Goal: Task Accomplishment & Management: Manage account settings

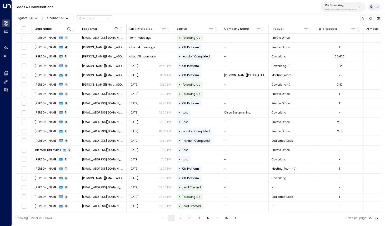
click at [340, 8] on div "25N Coworking 3b9800f4-81ca-4ec0-8758-72fbe4763f36" at bounding box center [341, 7] width 32 height 7
type input "**********"
click at [338, 36] on div "Storage Star ID: bc340fee-f559-48fc-84eb-70f3f6817ad8" at bounding box center [349, 36] width 52 height 8
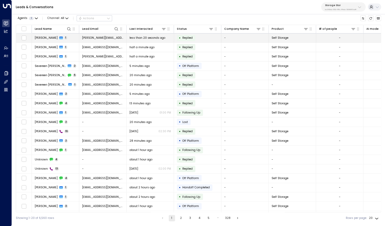
click at [51, 37] on span "[PERSON_NAME]" at bounding box center [46, 38] width 23 height 4
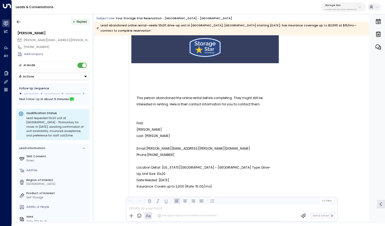
scroll to position [31, 0]
click at [21, 24] on icon "button" at bounding box center [18, 21] width 5 height 5
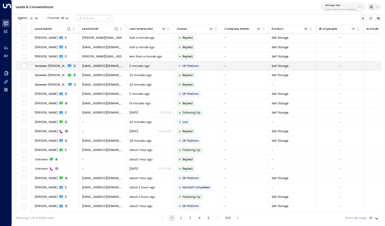
click at [48, 67] on span "Severeen [PERSON_NAME]" at bounding box center [51, 66] width 32 height 4
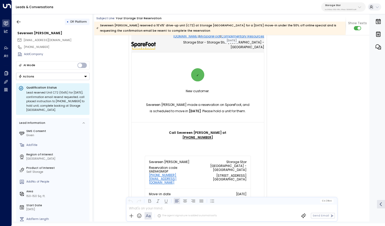
scroll to position [41, 0]
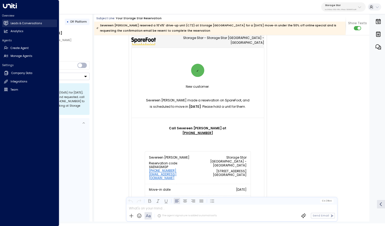
click at [7, 23] on icon at bounding box center [6, 23] width 4 height 4
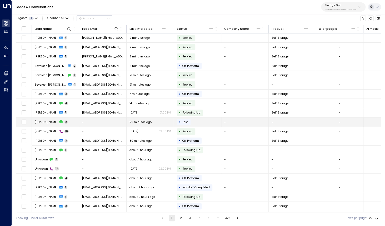
click at [49, 123] on span "Amanda Coles" at bounding box center [46, 122] width 23 height 4
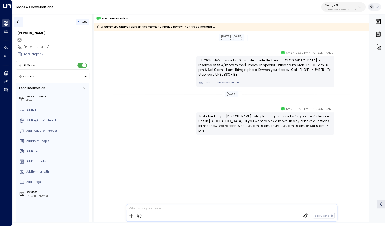
click at [19, 24] on button "button" at bounding box center [18, 21] width 9 height 9
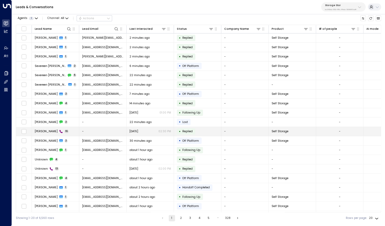
click at [47, 130] on span "[PERSON_NAME]" at bounding box center [46, 131] width 23 height 4
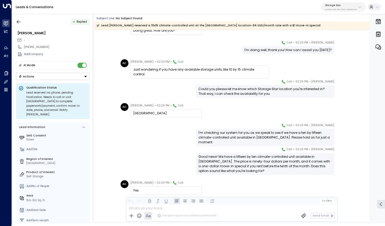
scroll to position [55, 0]
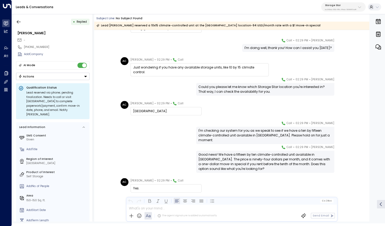
click at [142, 112] on div "Grantsville." at bounding box center [166, 111] width 66 height 5
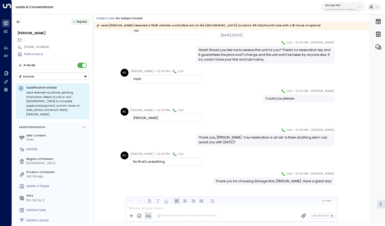
scroll to position [216, 0]
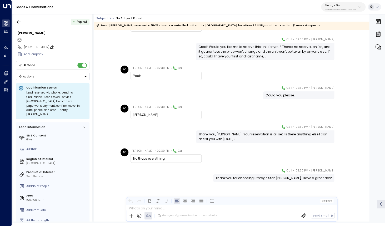
click at [37, 47] on div "[PHONE_NUMBER]" at bounding box center [56, 47] width 65 height 4
drag, startPoint x: 28, startPoint y: 48, endPoint x: 52, endPoint y: 48, distance: 24.2
click at [52, 48] on input "**********" at bounding box center [56, 47] width 64 height 4
click at [18, 21] on icon "button" at bounding box center [19, 21] width 4 height 3
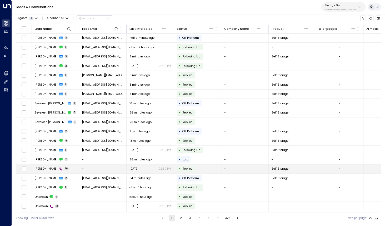
click at [50, 169] on span "[PERSON_NAME]" at bounding box center [46, 168] width 23 height 4
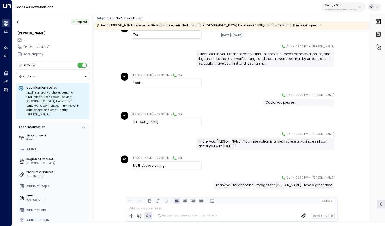
scroll to position [205, 0]
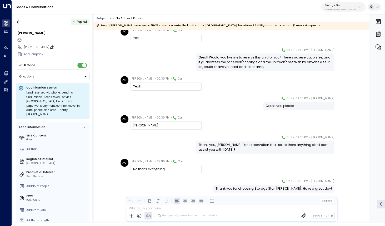
click at [26, 47] on div "[PHONE_NUMBER]" at bounding box center [56, 47] width 65 height 4
drag, startPoint x: 27, startPoint y: 47, endPoint x: 54, endPoint y: 47, distance: 27.6
click at [54, 47] on input "**********" at bounding box center [56, 47] width 64 height 4
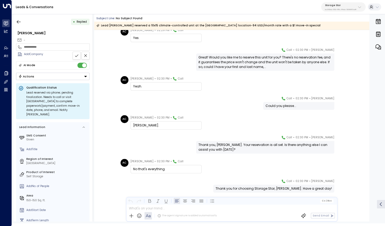
click at [54, 47] on input "**********" at bounding box center [56, 47] width 64 height 4
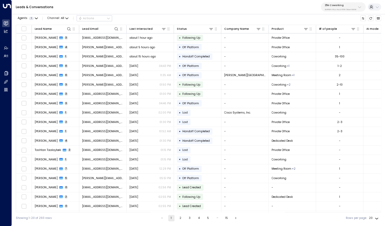
click at [331, 8] on div "25N Coworking 3b9800f4-81ca-4ec0-8758-72fbe4763f36" at bounding box center [341, 7] width 32 height 7
type input "*********"
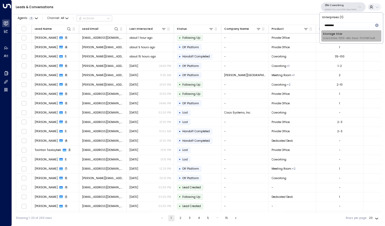
click at [337, 36] on div "Storage Star ID: bc340fee-f559-48fc-84eb-70f3f6817ad8" at bounding box center [349, 36] width 52 height 8
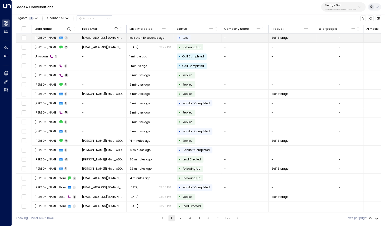
click at [43, 38] on span "Suzanne Martinez" at bounding box center [46, 38] width 23 height 4
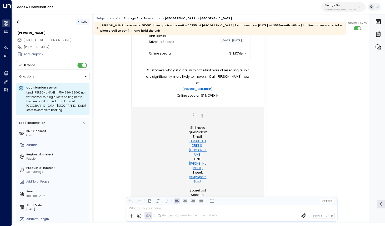
scroll to position [180, 0]
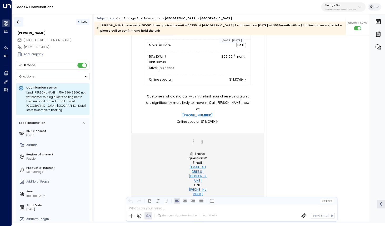
click at [18, 21] on icon "button" at bounding box center [18, 21] width 5 height 5
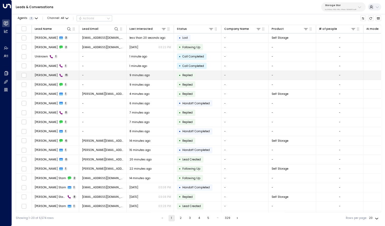
click at [45, 75] on span "Michael Parsons" at bounding box center [46, 75] width 23 height 4
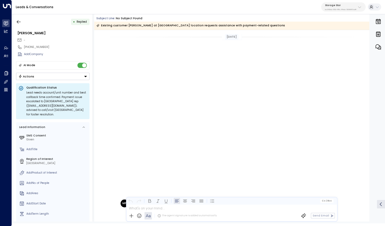
scroll to position [199, 0]
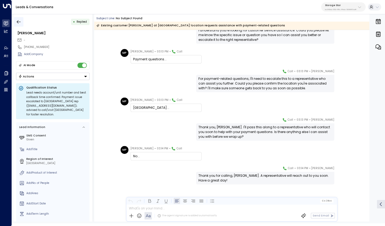
click at [18, 23] on icon "button" at bounding box center [18, 21] width 5 height 5
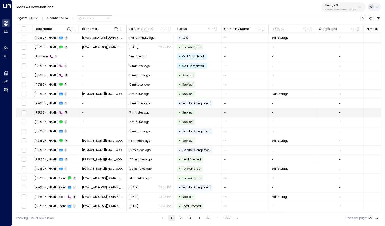
click at [43, 114] on span "Eli Sanford" at bounding box center [46, 112] width 23 height 4
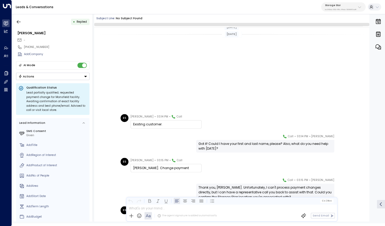
scroll to position [107, 0]
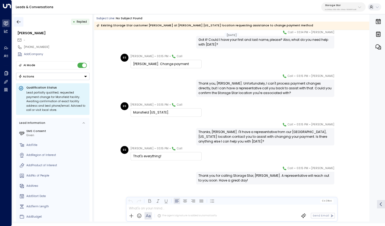
click at [20, 23] on icon "button" at bounding box center [18, 21] width 5 height 5
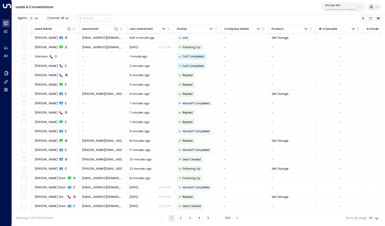
click at [67, 18] on icon "button" at bounding box center [66, 18] width 3 height 3
click at [58, 43] on span "Email" at bounding box center [56, 44] width 8 height 4
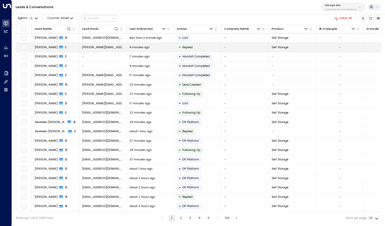
click at [49, 48] on span "Clifton Hoyte" at bounding box center [46, 47] width 23 height 4
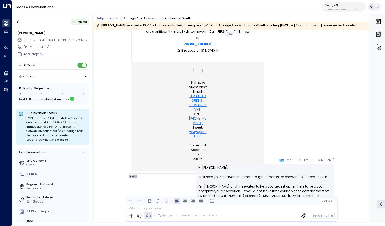
scroll to position [327, 0]
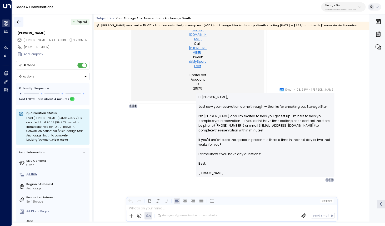
click at [17, 23] on icon "button" at bounding box center [18, 21] width 5 height 5
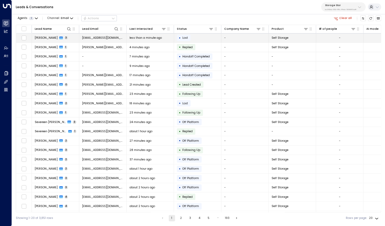
click at [53, 38] on span "Suzanne Martinez" at bounding box center [46, 38] width 23 height 4
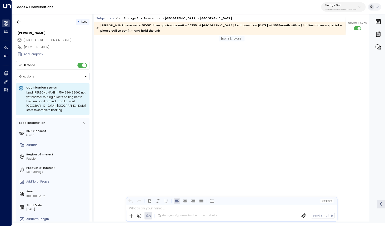
scroll to position [932, 0]
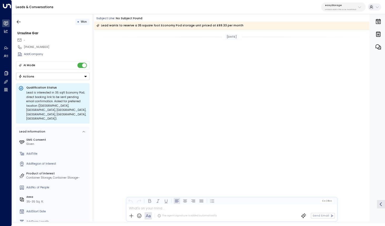
scroll to position [538, 0]
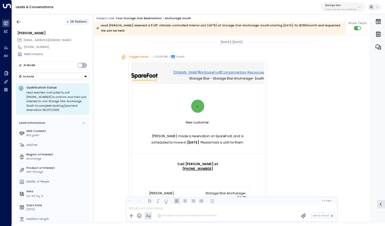
drag, startPoint x: 181, startPoint y: 101, endPoint x: 160, endPoint y: 100, distance: 20.5
click at [160, 99] on div "✓" at bounding box center [198, 105] width 132 height 13
click at [183, 133] on p "Alan Ahlm made a reservation on SpareFoot, and is scheduled to move in: Tuesday…" at bounding box center [198, 139] width 106 height 13
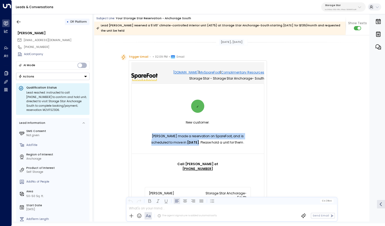
click at [183, 133] on p "Alan Ahlm made a reservation on SpareFoot, and is scheduled to move in: Tuesday…" at bounding box center [198, 139] width 106 height 13
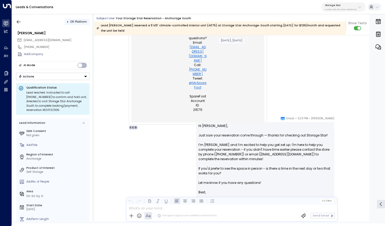
scroll to position [305, 0]
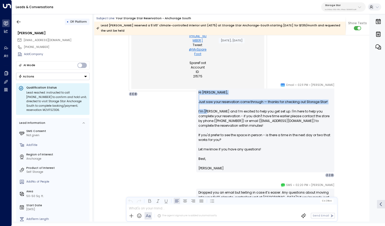
drag, startPoint x: 199, startPoint y: 119, endPoint x: 208, endPoint y: 137, distance: 20.7
click at [208, 137] on p "Hi Alan, Just saw your reservation come through — thanks for checking out Stora…" at bounding box center [264, 123] width 133 height 66
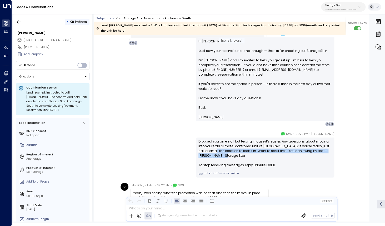
drag, startPoint x: 215, startPoint y: 145, endPoint x: 225, endPoint y: 154, distance: 12.7
click at [224, 153] on div "Dropped you an email but texting in case it’s easier. Any questions about movin…" at bounding box center [264, 153] width 133 height 28
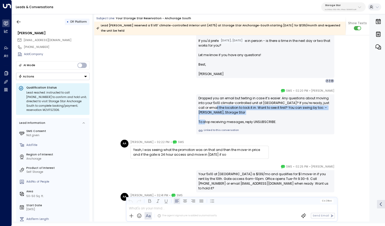
scroll to position [433, 0]
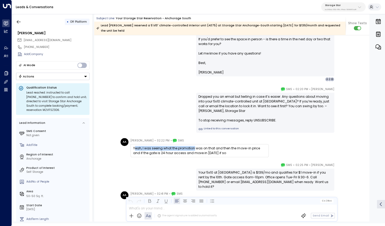
drag, startPoint x: 135, startPoint y: 144, endPoint x: 194, endPoint y: 144, distance: 58.9
click at [194, 146] on div "Yeah, I was seeing what the promotion was on that and then the move-in price an…" at bounding box center [199, 150] width 133 height 9
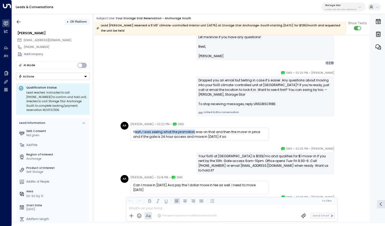
scroll to position [450, 0]
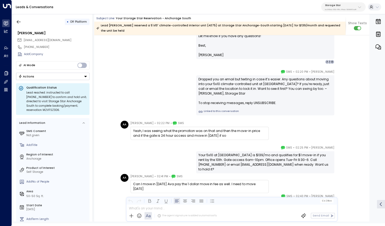
click at [203, 129] on div "Yeah, I was seeing what the promotion was on that and then the move-in price an…" at bounding box center [199, 132] width 133 height 9
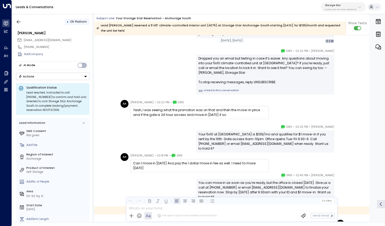
scroll to position [473, 0]
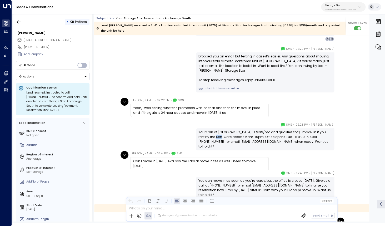
drag, startPoint x: 206, startPoint y: 130, endPoint x: 212, endPoint y: 133, distance: 6.2
click at [212, 133] on div "Your 5x10 at Anchorage South is $139/mo and qualifies for $1 move-in if you ren…" at bounding box center [264, 139] width 133 height 19
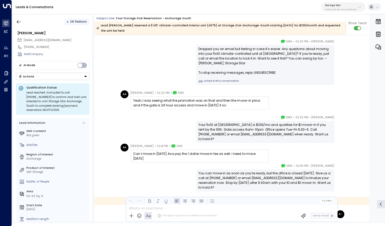
click at [167, 151] on div "Can I move in today Ava pay the 1 dollar move in fee as well. I need to move to…" at bounding box center [199, 155] width 133 height 9
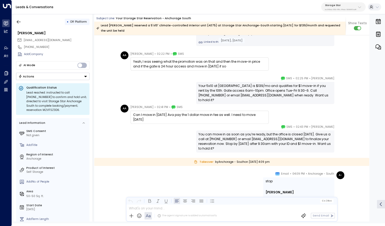
scroll to position [521, 0]
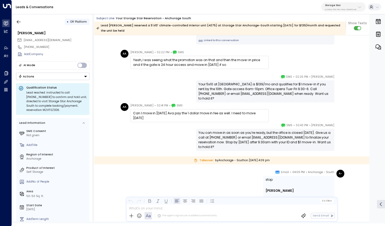
click at [209, 143] on div "You can move in as soon as you’re ready, but the office is closed today. Give u…" at bounding box center [264, 139] width 133 height 19
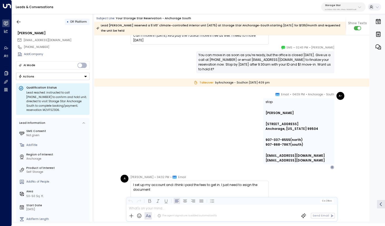
scroll to position [604, 0]
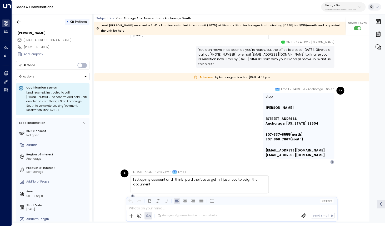
click at [268, 94] on div "stop" at bounding box center [298, 96] width 66 height 5
click at [171, 177] on div "I set up my account and i think i paid the fees to get in. I just need to esign…" at bounding box center [199, 181] width 133 height 9
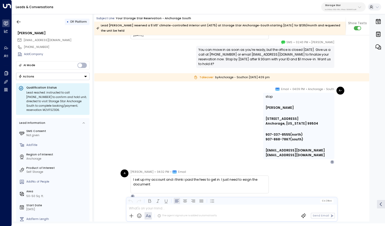
click at [171, 177] on div "I set up my account and i think i paid the fees to get in. I just need to esign…" at bounding box center [199, 181] width 133 height 9
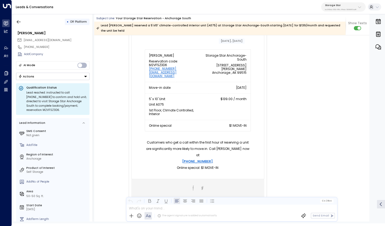
scroll to position [12, 0]
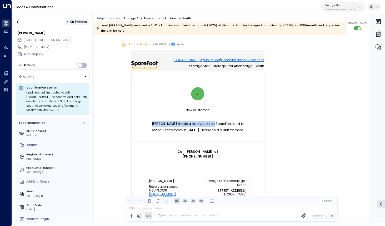
drag, startPoint x: 154, startPoint y: 114, endPoint x: 206, endPoint y: 119, distance: 52.0
click at [206, 119] on td "New customer. Alan Ahlm made a reservation on SpareFoot, and is scheduled to mo…" at bounding box center [198, 118] width 132 height 29
click at [214, 121] on p "Alan Ahlm made a reservation on SpareFoot, and is scheduled to move in: Tuesday…" at bounding box center [198, 126] width 106 height 13
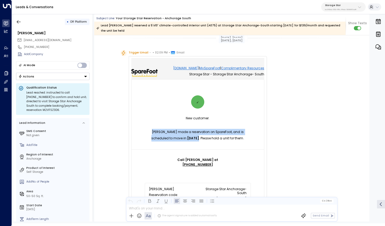
scroll to position [0, 0]
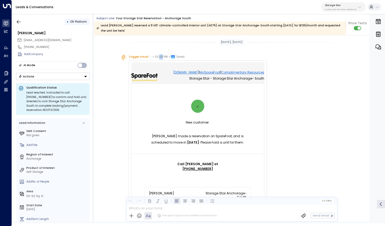
drag, startPoint x: 158, startPoint y: 52, endPoint x: 160, endPoint y: 53, distance: 2.9
click at [160, 54] on span "02:09 PM" at bounding box center [161, 56] width 13 height 5
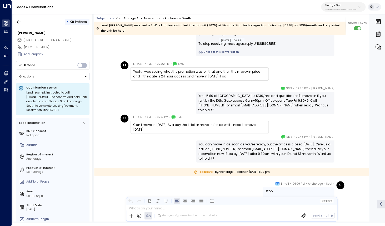
scroll to position [511, 0]
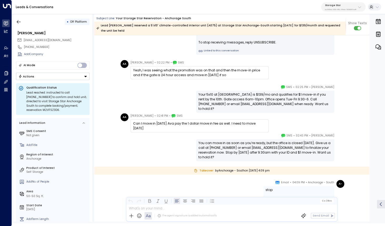
drag, startPoint x: 244, startPoint y: 137, endPoint x: 252, endPoint y: 152, distance: 17.4
click at [252, 152] on div "You can move in as soon as you’re ready, but the office is closed today. Give u…" at bounding box center [264, 149] width 133 height 19
click at [203, 121] on div "Can I move in today Ava pay the 1 dollar move in fee as well. I need to move to…" at bounding box center [199, 125] width 133 height 9
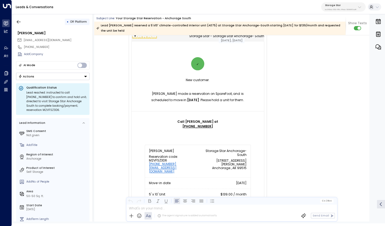
scroll to position [0, 0]
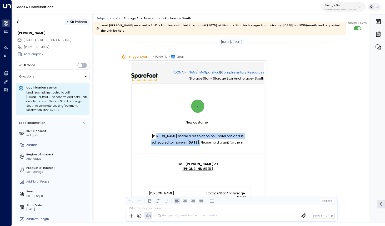
drag, startPoint x: 151, startPoint y: 131, endPoint x: 201, endPoint y: 138, distance: 50.4
click at [201, 138] on p "Alan Ahlm made a reservation on SpareFoot, and is scheduled to move in: Tuesday…" at bounding box center [198, 139] width 106 height 13
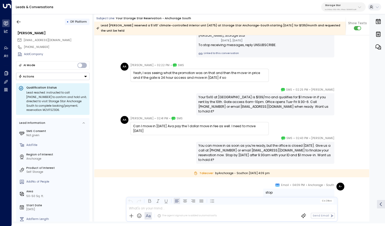
scroll to position [485, 0]
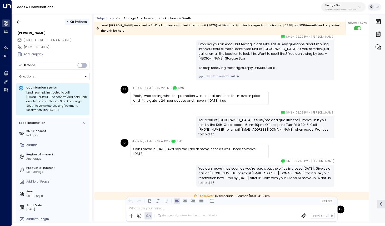
click at [198, 146] on div "Can I move in today Ava pay the 1 dollar move in fee as well. I need to move to…" at bounding box center [199, 150] width 133 height 9
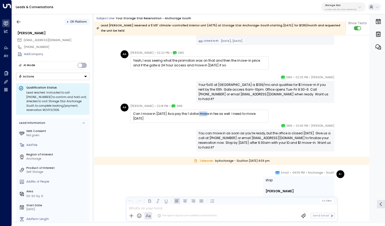
scroll to position [527, 0]
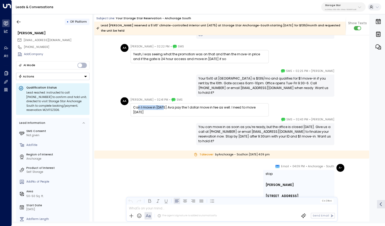
drag, startPoint x: 164, startPoint y: 101, endPoint x: 135, endPoint y: 105, distance: 28.9
click at [135, 105] on div "Can I move in today Ava pay the 1 dollar move in fee as well. I need to move to…" at bounding box center [199, 109] width 138 height 13
click at [143, 103] on div "Can I move in today Ava pay the 1 dollar move in fee as well. I need to move to…" at bounding box center [199, 109] width 138 height 13
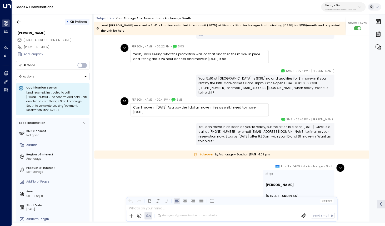
drag, startPoint x: 218, startPoint y: 124, endPoint x: 222, endPoint y: 147, distance: 23.5
click at [222, 145] on div "Celeste Harper • 02:43 PM • SMS You can move in as soon as you’re ready, but th…" at bounding box center [231, 131] width 275 height 28
click at [231, 123] on div "You can move in as soon as you’re ready, but the office is closed today. Give u…" at bounding box center [265, 134] width 138 height 22
click at [173, 105] on div "Can I move in today Ava pay the 1 dollar move in fee as well. I need to move to…" at bounding box center [199, 109] width 133 height 9
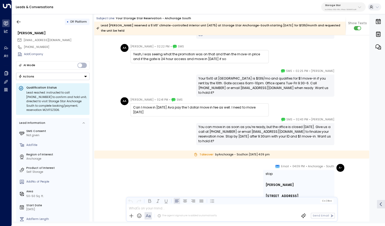
click at [172, 105] on div "Can I move in today Ava pay the 1 dollar move in fee as well. I need to move to…" at bounding box center [199, 109] width 133 height 9
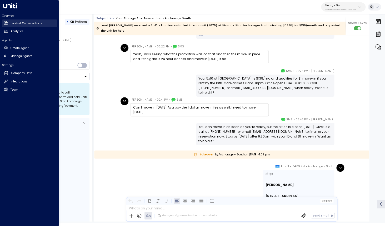
click at [8, 23] on link "Leads & Conversations Leads & Conversations" at bounding box center [29, 23] width 55 height 8
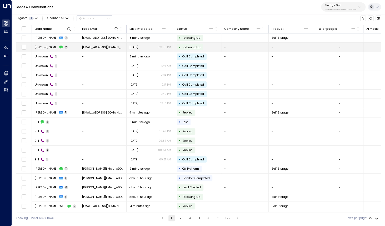
click at [53, 47] on span "Jennifer Solominsky" at bounding box center [46, 47] width 23 height 4
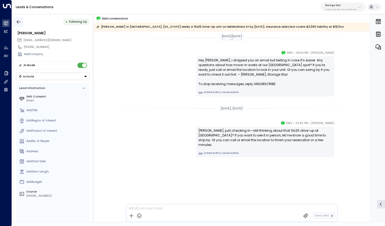
click at [20, 21] on icon "button" at bounding box center [18, 21] width 5 height 5
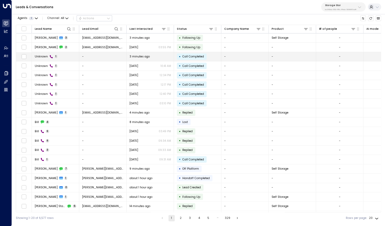
click at [47, 57] on span "Unknown" at bounding box center [41, 56] width 13 height 4
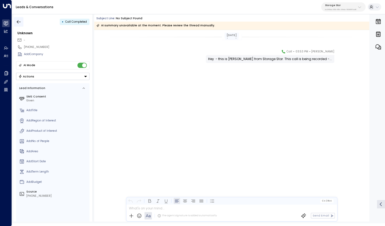
click at [21, 23] on icon "button" at bounding box center [18, 21] width 5 height 5
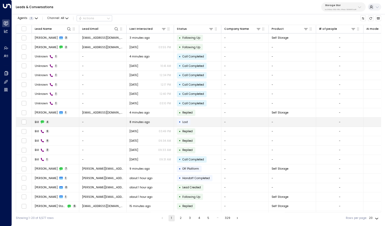
click at [38, 122] on span "Bill" at bounding box center [37, 122] width 4 height 4
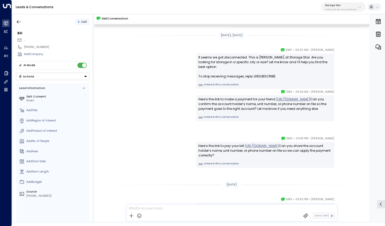
scroll to position [38, 0]
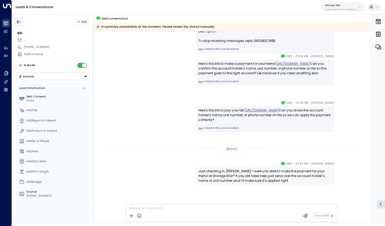
click at [22, 22] on button "button" at bounding box center [18, 21] width 9 height 9
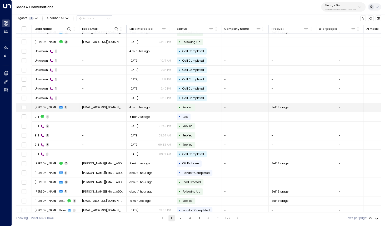
scroll to position [6, 0]
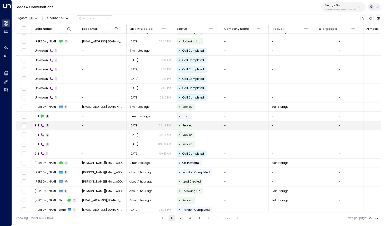
click at [38, 127] on span "Bill" at bounding box center [37, 125] width 4 height 4
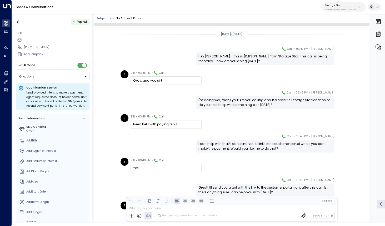
scroll to position [53, 0]
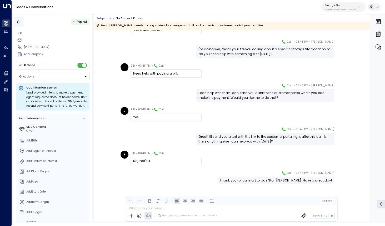
click at [21, 22] on icon "button" at bounding box center [19, 21] width 4 height 3
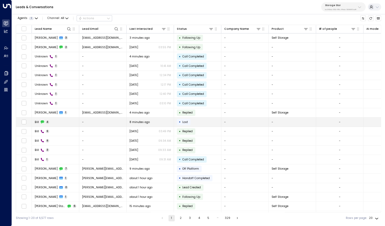
click at [41, 124] on td "Bill 4" at bounding box center [55, 121] width 47 height 9
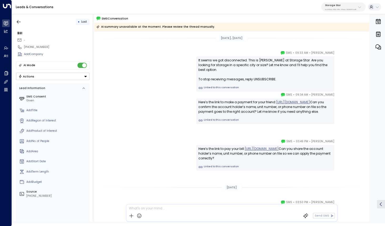
scroll to position [41, 0]
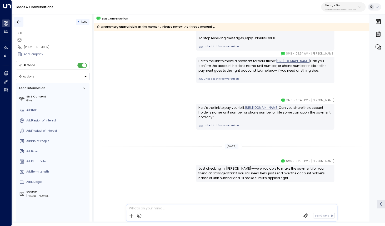
click at [19, 24] on icon "button" at bounding box center [18, 21] width 5 height 5
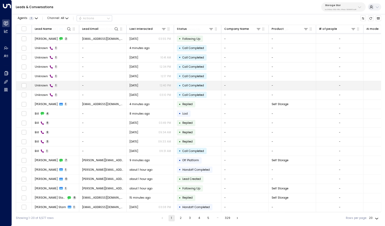
scroll to position [8, 0]
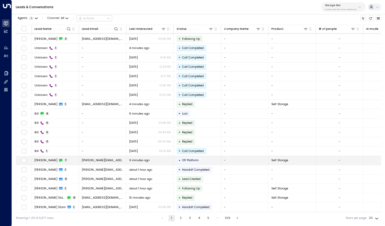
click at [59, 160] on icon at bounding box center [61, 160] width 4 height 4
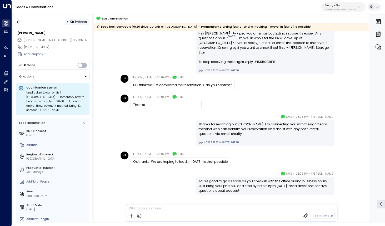
scroll to position [29, 0]
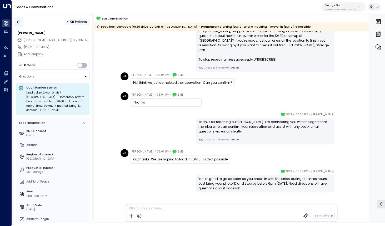
click at [17, 21] on icon "button" at bounding box center [18, 21] width 5 height 5
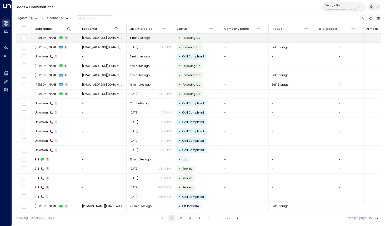
click at [44, 38] on span "Crystal Quiroga" at bounding box center [46, 38] width 23 height 4
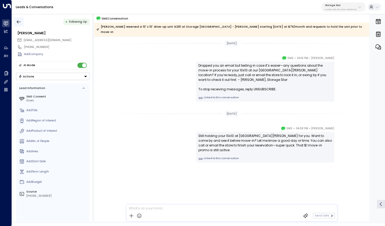
click at [18, 20] on icon "button" at bounding box center [19, 21] width 4 height 3
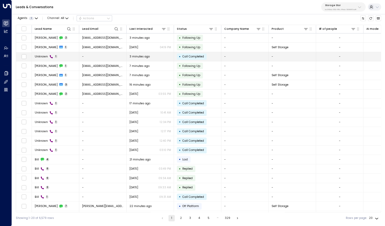
click at [43, 57] on span "Unknown" at bounding box center [41, 56] width 13 height 4
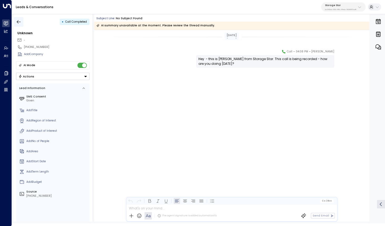
click at [19, 21] on icon "button" at bounding box center [18, 21] width 5 height 5
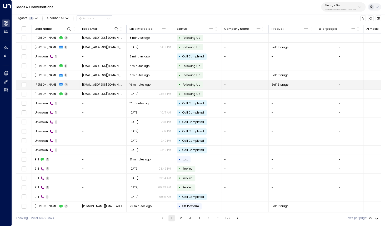
click at [45, 85] on span "Jennifer Solominsky" at bounding box center [46, 85] width 23 height 4
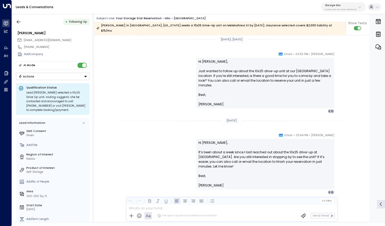
scroll to position [642, 0]
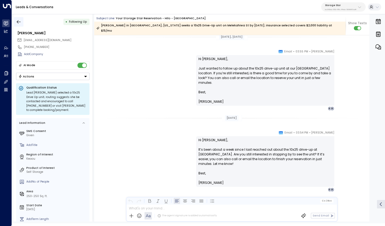
click at [16, 21] on icon "button" at bounding box center [18, 21] width 5 height 5
